Goal: Check status: Check status

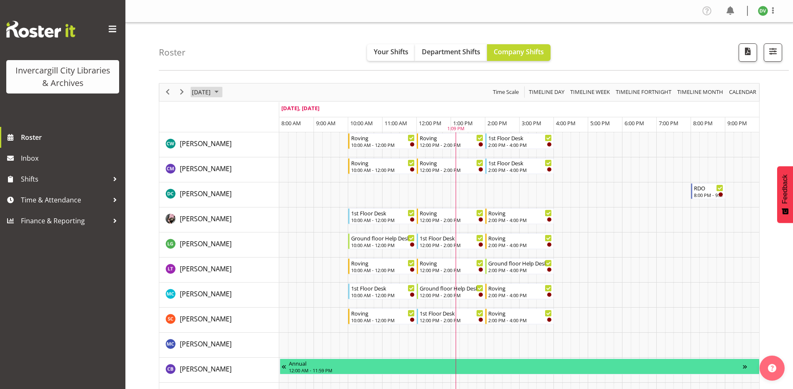
click at [221, 92] on span "September 2025" at bounding box center [216, 92] width 10 height 10
click at [214, 183] on span "22" at bounding box center [214, 184] width 13 height 13
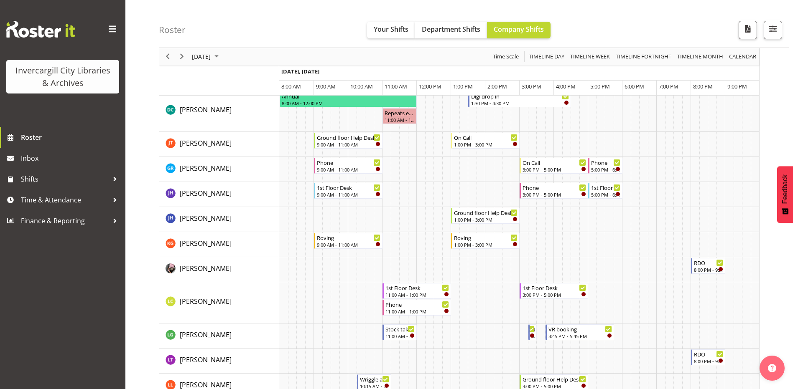
scroll to position [209, 0]
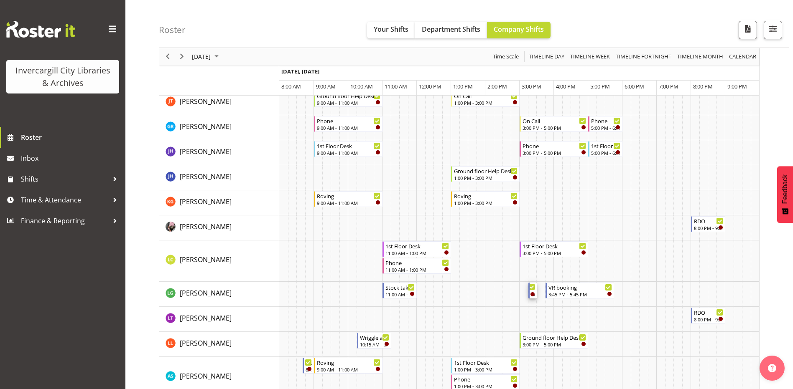
click at [531, 289] on icon "Timeline Day of September 22, 2025" at bounding box center [531, 287] width 4 height 4
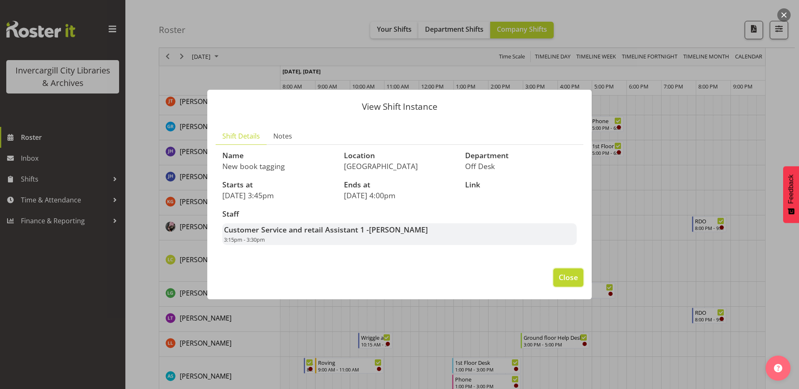
click at [574, 277] on span "Close" at bounding box center [568, 277] width 19 height 11
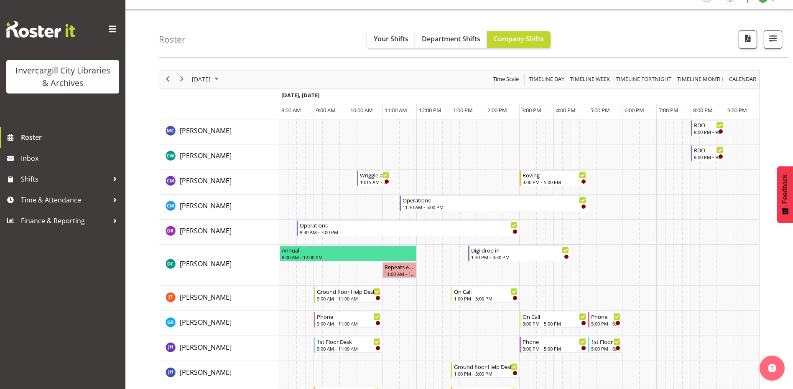
scroll to position [0, 0]
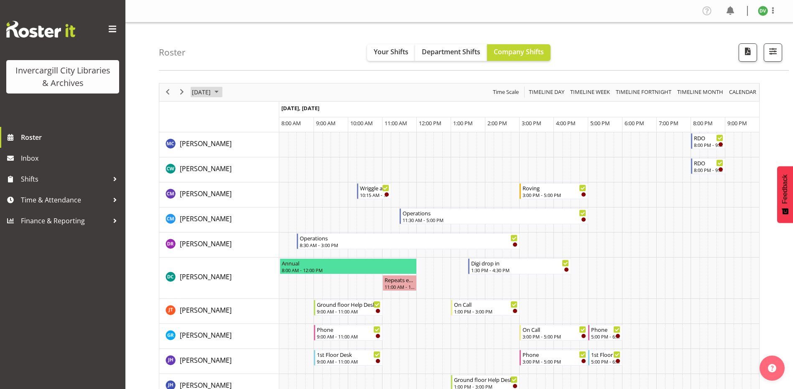
click at [221, 92] on span "September 2025" at bounding box center [216, 92] width 10 height 10
click at [264, 185] on span "26" at bounding box center [267, 184] width 13 height 13
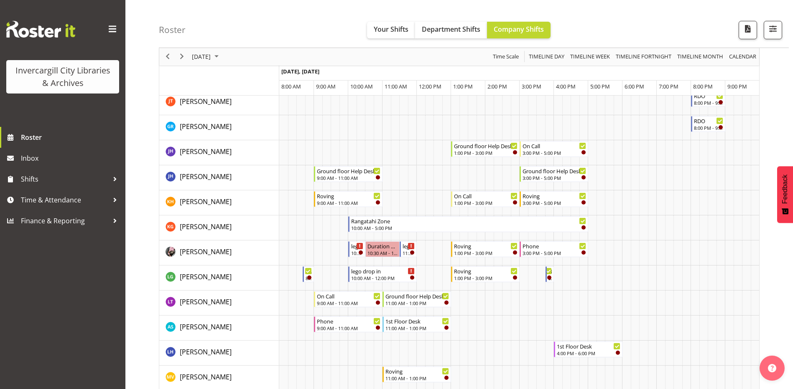
scroll to position [251, 0]
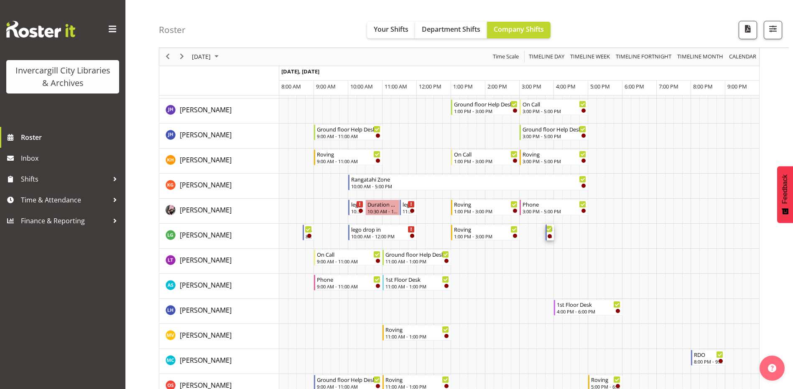
click at [549, 229] on icon "Timeline Day of September 26, 2025" at bounding box center [548, 229] width 4 height 4
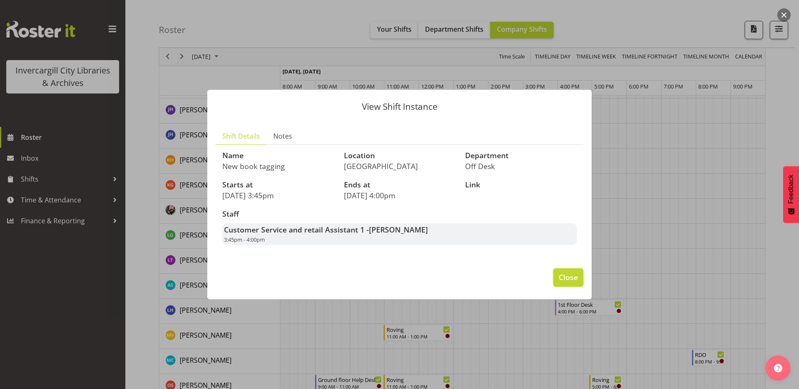
click at [562, 279] on span "Close" at bounding box center [568, 277] width 19 height 11
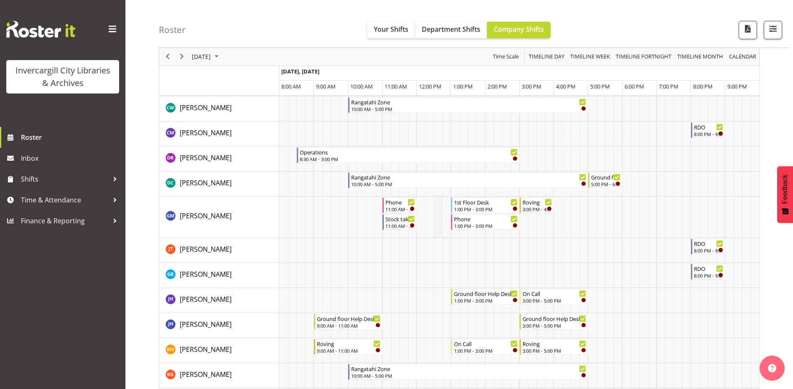
scroll to position [0, 0]
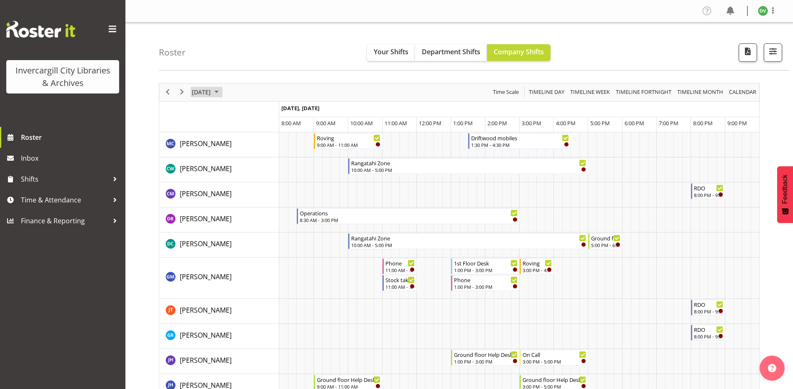
click at [221, 93] on span "September 2025" at bounding box center [216, 92] width 10 height 10
click at [211, 201] on span "29" at bounding box center [214, 199] width 13 height 13
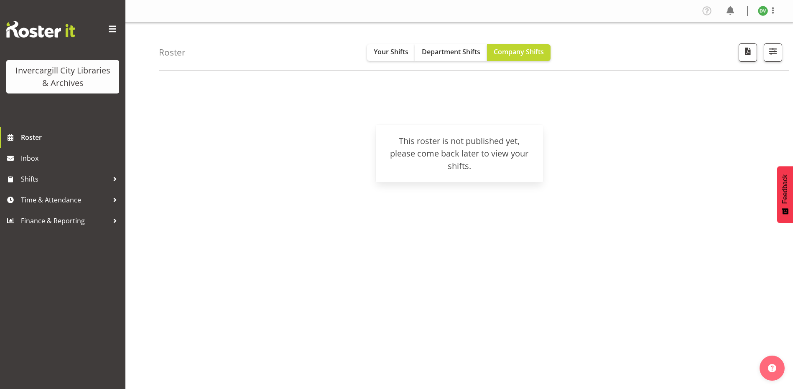
click at [175, 53] on h4 "Roster" at bounding box center [172, 53] width 27 height 10
click at [40, 136] on span "Roster" at bounding box center [71, 137] width 100 height 13
